Goal: Communication & Community: Answer question/provide support

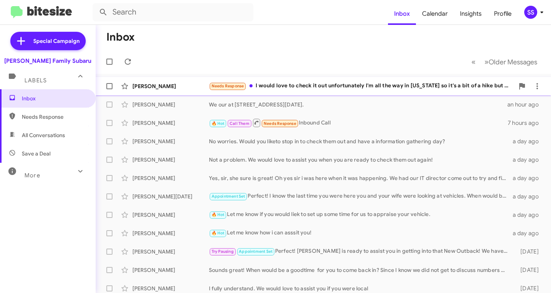
click at [297, 83] on div "Needs Response I would love to check it out unfortunately I'm all the way in [U…" at bounding box center [361, 85] width 305 height 9
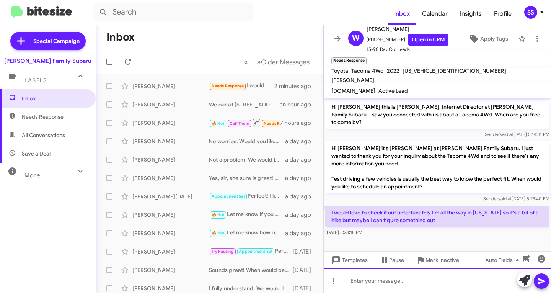
click at [418, 278] on div at bounding box center [437, 280] width 227 height 24
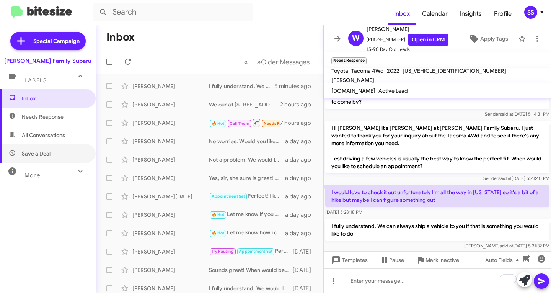
drag, startPoint x: 62, startPoint y: 147, endPoint x: 57, endPoint y: 137, distance: 10.6
click at [62, 147] on span "Save a Deal" at bounding box center [48, 153] width 96 height 18
type input "in:not-interested"
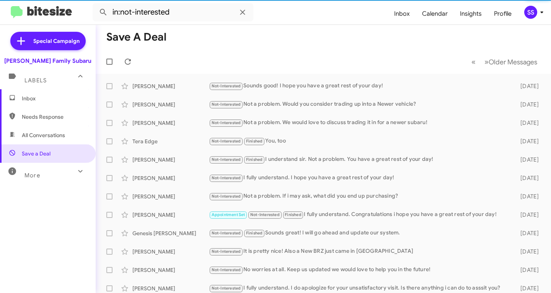
click at [57, 96] on span "Inbox" at bounding box center [54, 98] width 65 height 8
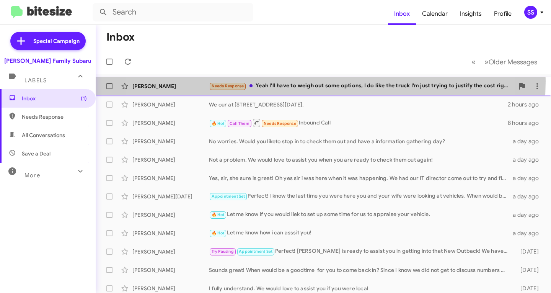
click at [287, 81] on div "[PERSON_NAME] Needs Response Yeah I'll have to weigh out some options, I do lik…" at bounding box center [323, 85] width 443 height 15
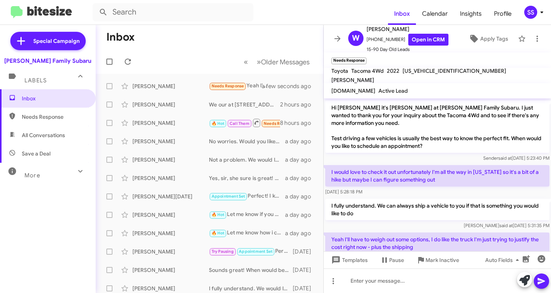
scroll to position [56, 0]
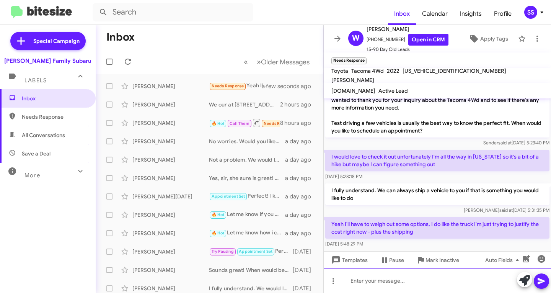
click at [402, 291] on div at bounding box center [437, 280] width 227 height 24
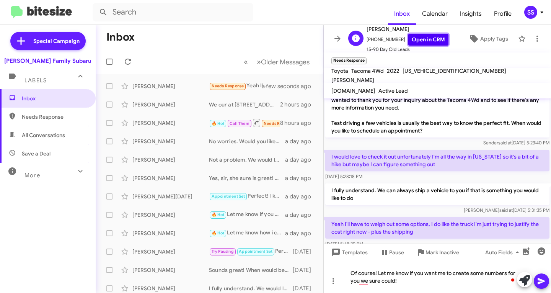
click at [420, 40] on link "Open in CRM" at bounding box center [428, 40] width 40 height 12
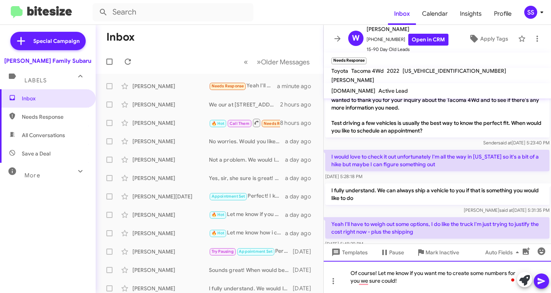
drag, startPoint x: 421, startPoint y: 280, endPoint x: 396, endPoint y: 277, distance: 25.0
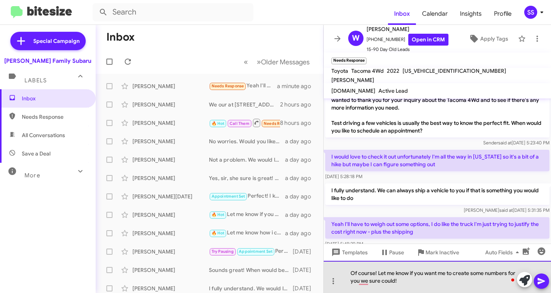
click at [411, 279] on div "Of course! Let me know if you want me to create some numbers for you we sure co…" at bounding box center [437, 276] width 227 height 32
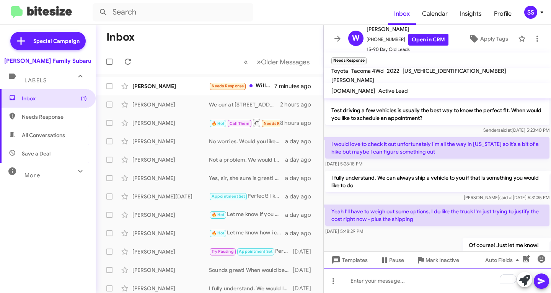
scroll to position [0, 0]
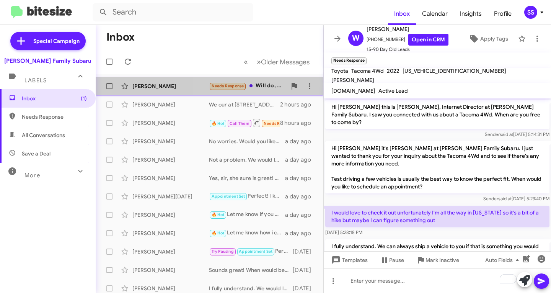
click at [245, 85] on small "Needs Response" at bounding box center [228, 86] width 36 height 7
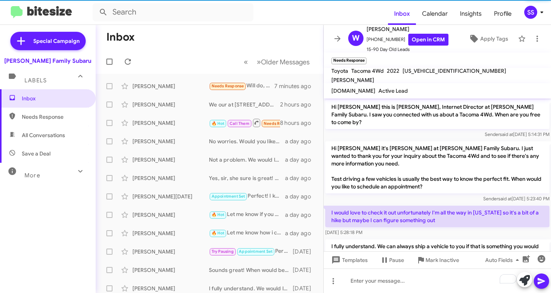
scroll to position [112, 0]
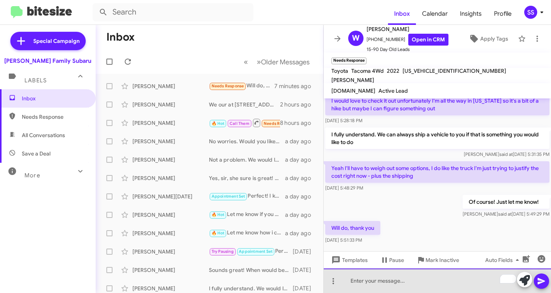
click at [368, 286] on div "To enrich screen reader interactions, please activate Accessibility in Grammarl…" at bounding box center [437, 280] width 227 height 24
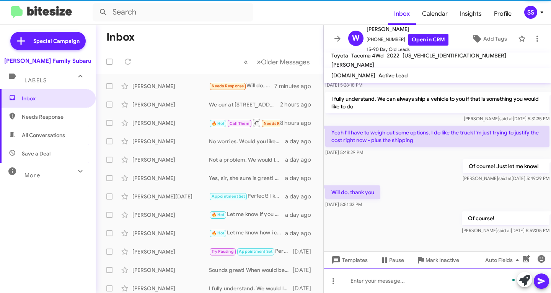
scroll to position [124, 0]
